Goal: Task Accomplishment & Management: Use online tool/utility

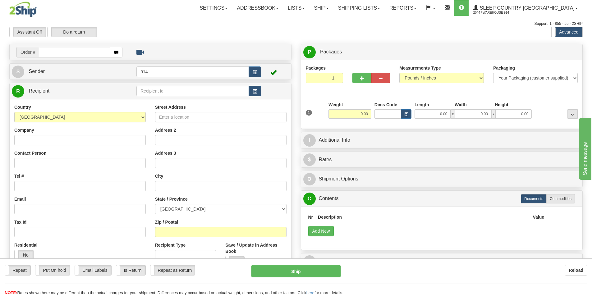
click at [513, 39] on div "Toggle navigation Settings Shipping Preferences Fields Preferences New" at bounding box center [296, 175] width 592 height 350
click at [333, 8] on link "Ship" at bounding box center [321, 8] width 24 height 16
click at [333, 32] on link "OnHold / Order Queue" at bounding box center [305, 30] width 56 height 8
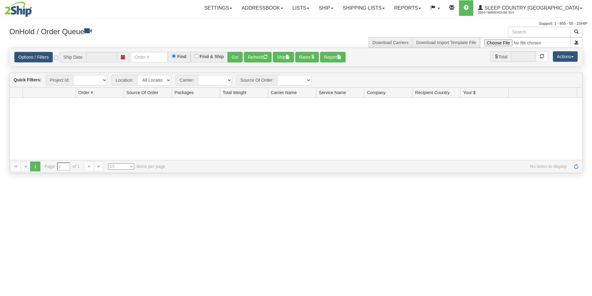
type input "[DATE]"
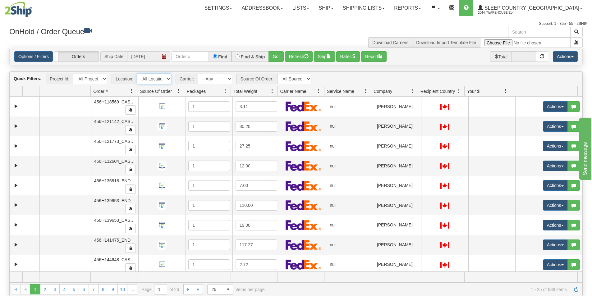
click at [153, 82] on select "All Locations 914 9009 CASPC END SLE BEDDN National Focus Distribution Inc" at bounding box center [154, 79] width 34 height 11
select select "7603"
click at [137, 74] on select "All Locations 914 9009 CASPC END SLE BEDDN National Focus Distribution Inc" at bounding box center [154, 79] width 34 height 11
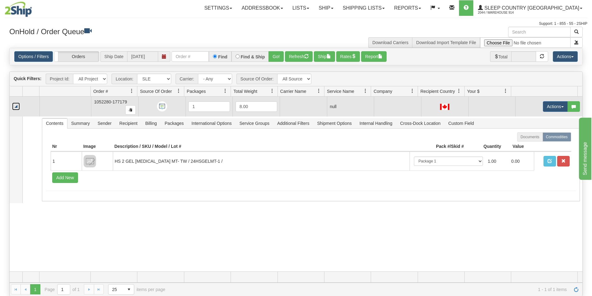
click at [17, 108] on link "Collapse" at bounding box center [16, 107] width 8 height 8
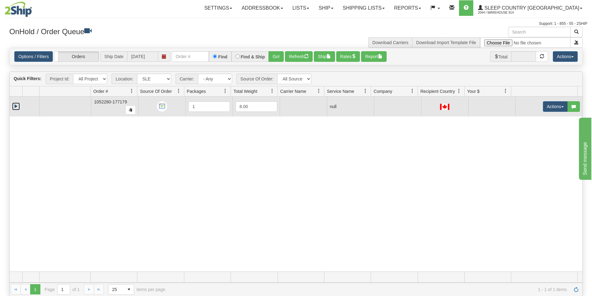
click at [16, 108] on link "Expand" at bounding box center [16, 107] width 8 height 8
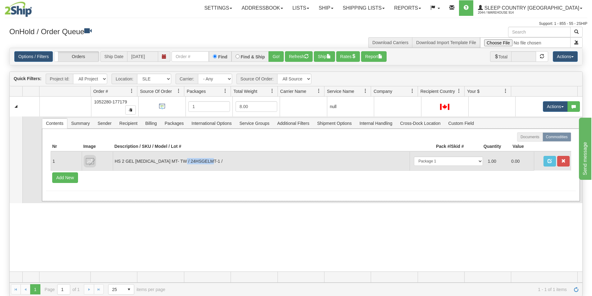
drag, startPoint x: 217, startPoint y: 160, endPoint x: 189, endPoint y: 165, distance: 28.2
click at [189, 165] on td "HS 2 GEL [MEDICAL_DATA] MT- TW / 24HSGELMT-1 /" at bounding box center [261, 161] width 297 height 19
copy td "24HSGELMT-1"
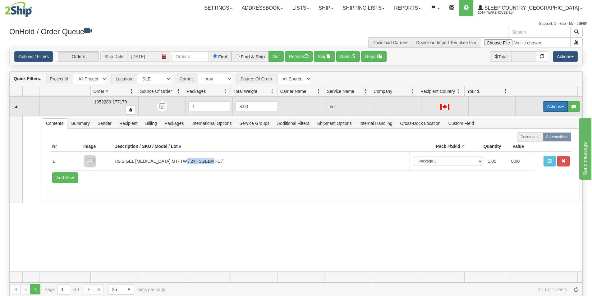
click at [549, 108] on button "Actions" at bounding box center [555, 106] width 25 height 11
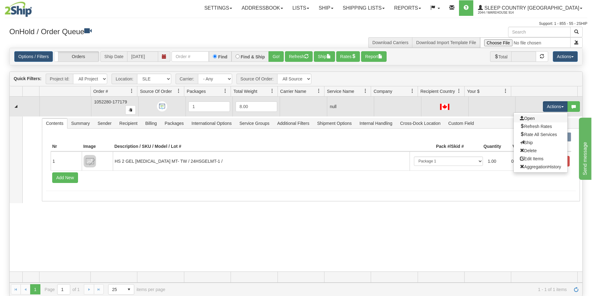
click at [547, 117] on link "Open" at bounding box center [541, 118] width 54 height 8
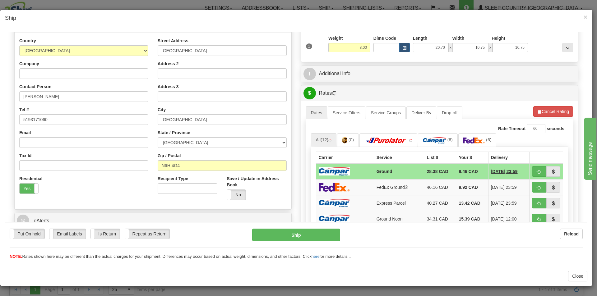
scroll to position [56, 0]
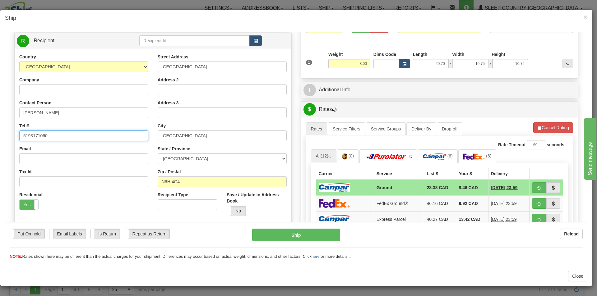
click at [29, 136] on input "5193171060" at bounding box center [83, 135] width 129 height 11
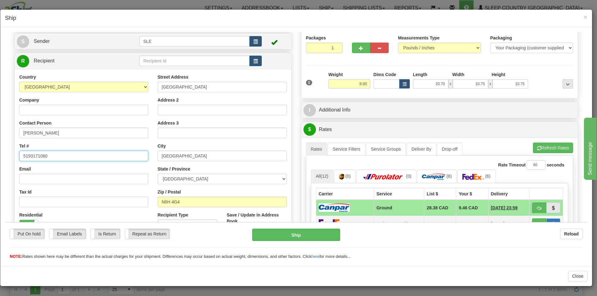
scroll to position [93, 0]
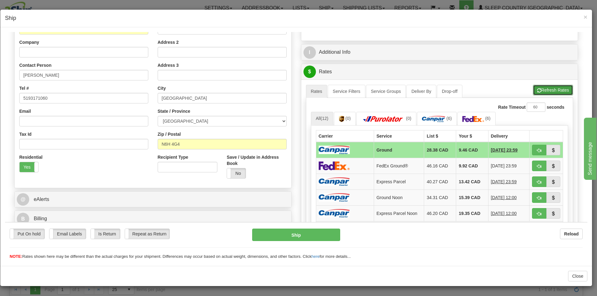
click at [546, 91] on button "Refresh Rates" at bounding box center [553, 90] width 40 height 11
click at [537, 149] on span "button" at bounding box center [539, 150] width 4 height 4
type input "1"
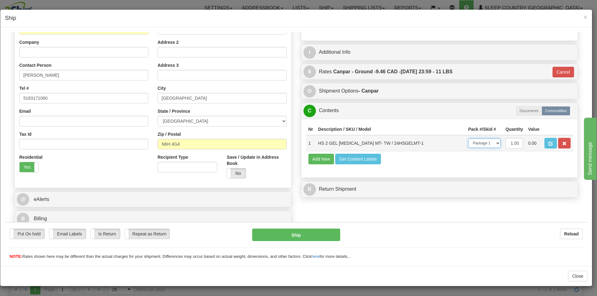
click at [474, 145] on select "-- Not Assigned -- Package 1" at bounding box center [484, 142] width 32 height 9
click at [468, 138] on select "-- Not Assigned -- Package 1" at bounding box center [484, 142] width 32 height 9
click at [489, 146] on select "-- Not Assigned -- Package 1" at bounding box center [484, 142] width 32 height 9
select select "0"
click at [468, 138] on select "-- Not Assigned -- Package 1" at bounding box center [484, 142] width 32 height 9
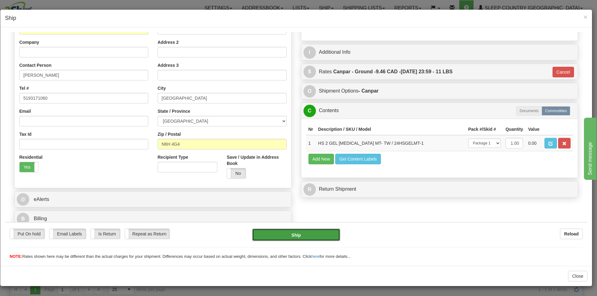
click at [279, 237] on button "Ship" at bounding box center [296, 235] width 88 height 12
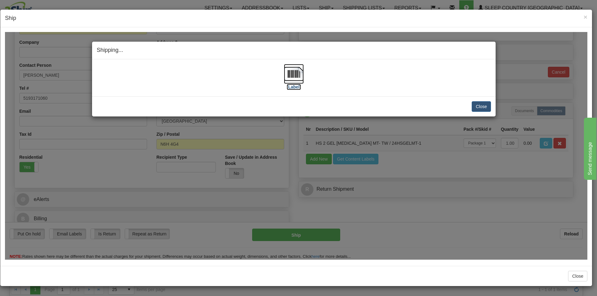
click at [294, 86] on label "[Label]" at bounding box center [294, 87] width 14 height 6
click at [478, 104] on button "Close" at bounding box center [481, 106] width 19 height 11
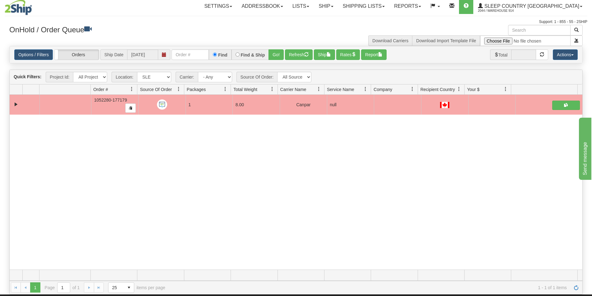
scroll to position [0, 0]
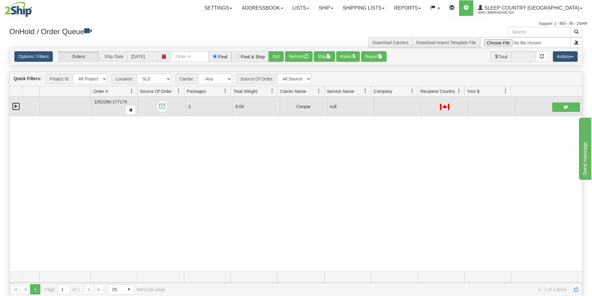
click at [16, 105] on link "Collapse" at bounding box center [16, 107] width 8 height 8
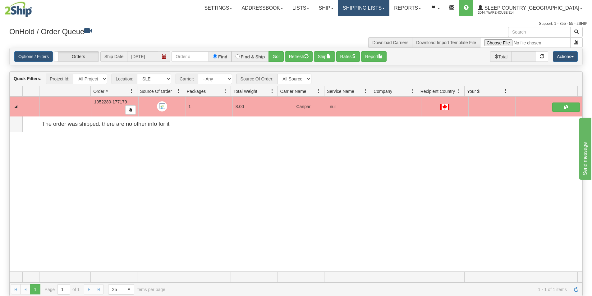
click at [375, 8] on link "Shipping lists" at bounding box center [363, 8] width 51 height 16
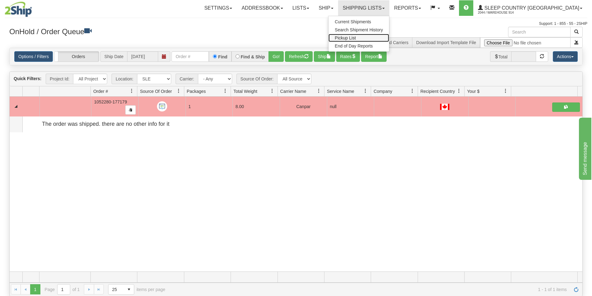
click at [356, 36] on span "Pickup List" at bounding box center [345, 37] width 21 height 5
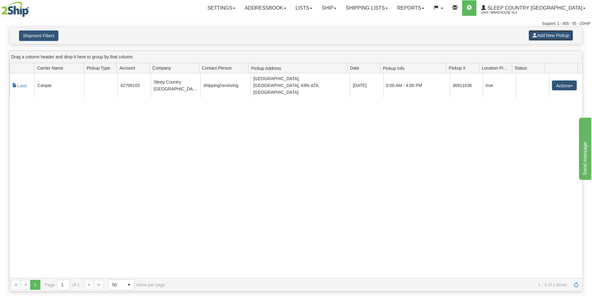
click at [546, 37] on button "Add New Pickup" at bounding box center [551, 35] width 44 height 11
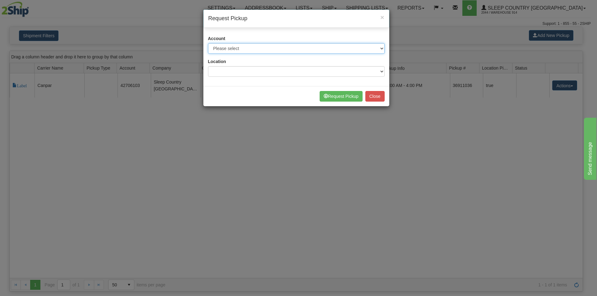
click at [257, 50] on select "Please select Canada Post - 7241032 (Canada Post 300) Canada Post - 1021956 (Ca…" at bounding box center [296, 48] width 177 height 11
select select "14"
click at [208, 43] on select "Please select Canada Post - 7241032 (Canada Post 300) Canada Post - 1021956 (Ca…" at bounding box center [296, 48] width 177 height 11
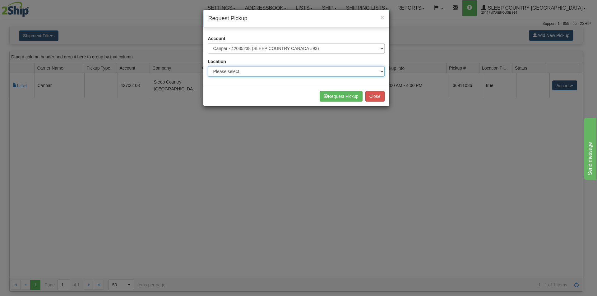
click at [244, 72] on select "Please select 914 CASPC END SLE" at bounding box center [296, 71] width 177 height 11
select select "7603"
click at [208, 66] on select "Please select 914 CASPC END SLE" at bounding box center [296, 71] width 177 height 11
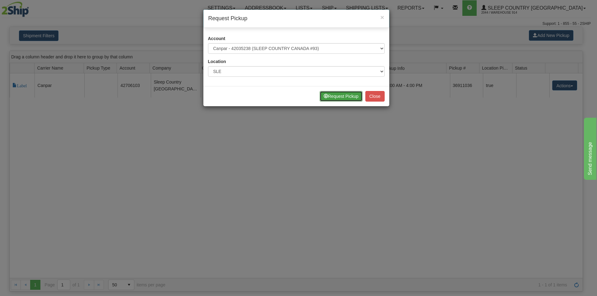
click at [342, 99] on button "Request Pickup" at bounding box center [341, 96] width 43 height 11
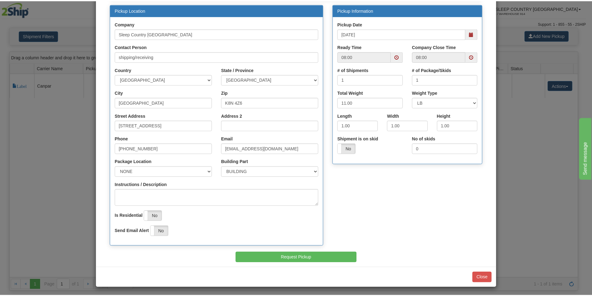
scroll to position [62, 0]
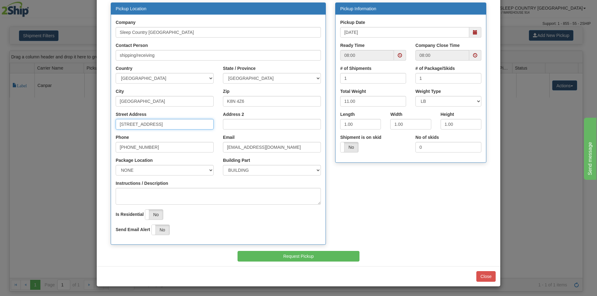
click at [120, 125] on input "[STREET_ADDRESS]" at bounding box center [165, 124] width 98 height 11
type input "520 College St East"
click at [485, 280] on button "Close" at bounding box center [485, 276] width 19 height 11
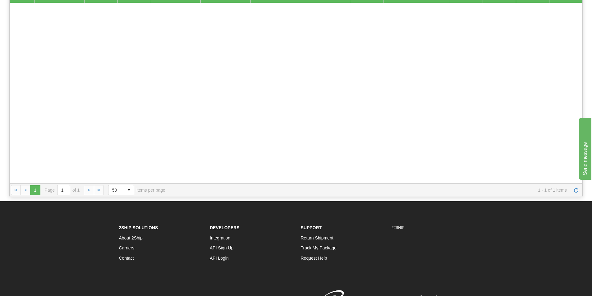
scroll to position [0, 0]
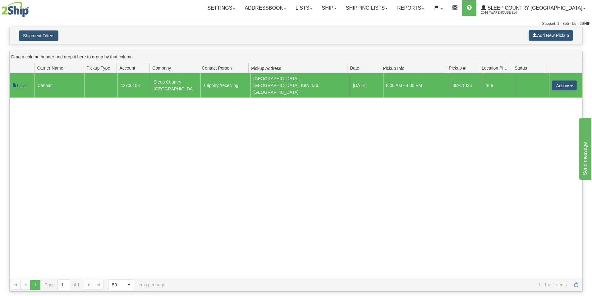
click at [22, 84] on span "Label" at bounding box center [19, 85] width 14 height 4
click at [393, 12] on link "Shipping lists" at bounding box center [366, 8] width 51 height 16
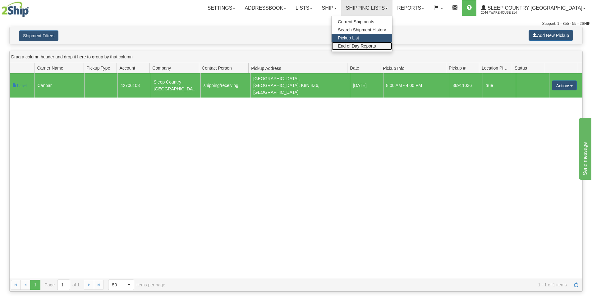
click at [376, 46] on span "End of Day Reports" at bounding box center [357, 46] width 38 height 5
